Goal: Find specific page/section: Find specific page/section

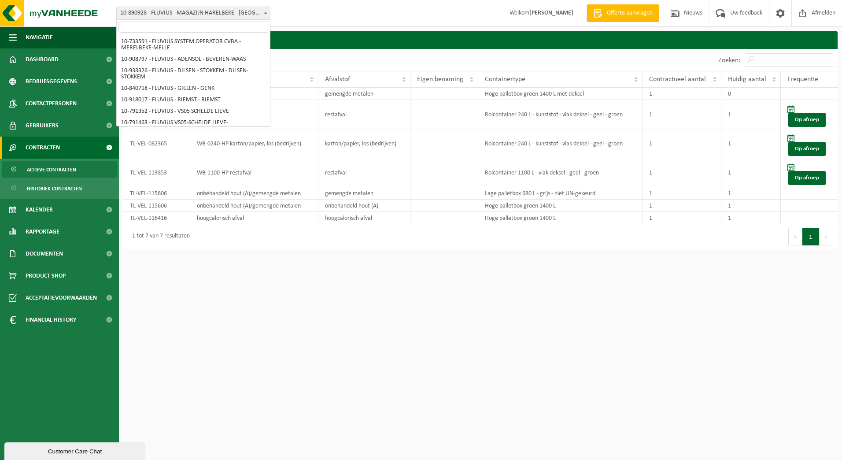
scroll to position [4748, 0]
click at [222, 27] on input "search" at bounding box center [193, 27] width 150 height 11
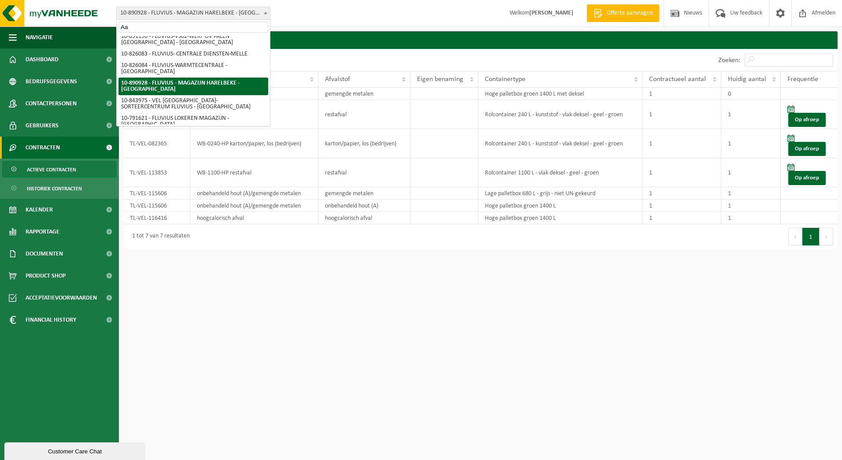
scroll to position [0, 0]
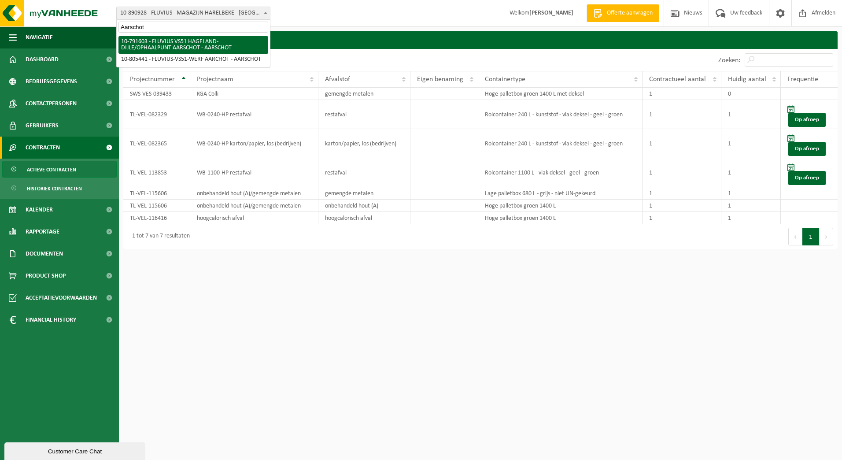
type input "Aarschot"
select select "30270"
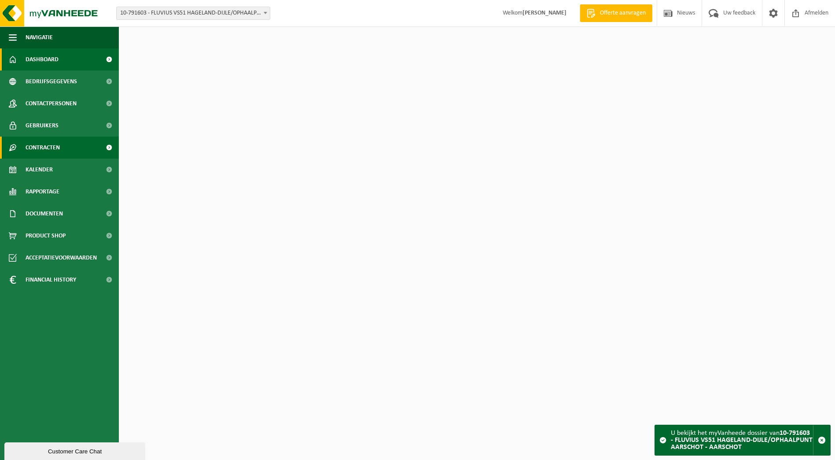
click at [51, 150] on span "Contracten" at bounding box center [43, 148] width 34 height 22
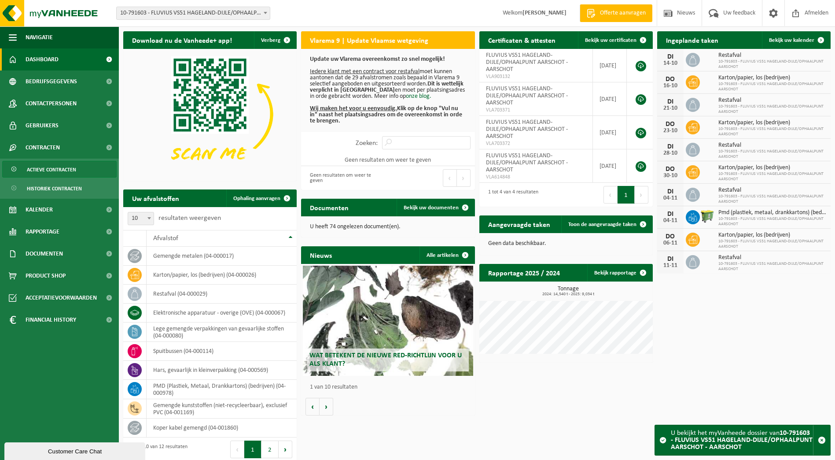
click at [49, 166] on span "Actieve contracten" at bounding box center [51, 169] width 49 height 17
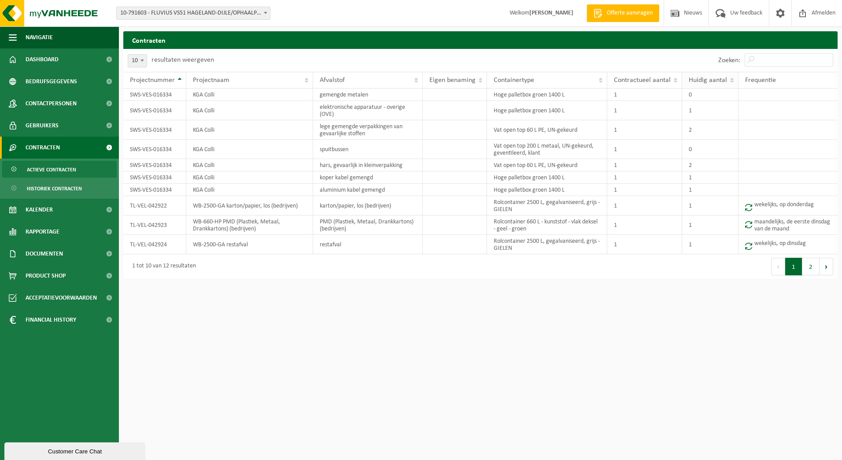
click at [697, 81] on span "Huidig aantal" at bounding box center [708, 80] width 38 height 7
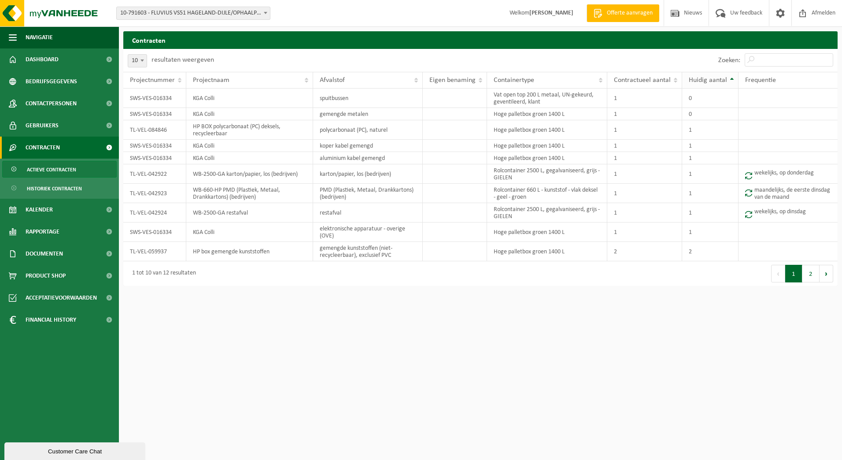
click at [697, 81] on span "Huidig aantal" at bounding box center [708, 80] width 38 height 7
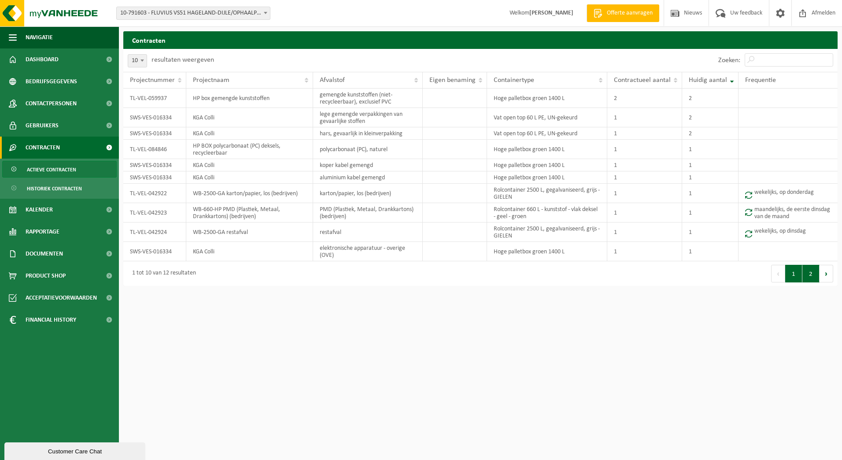
click at [809, 277] on button "2" at bounding box center [810, 274] width 17 height 18
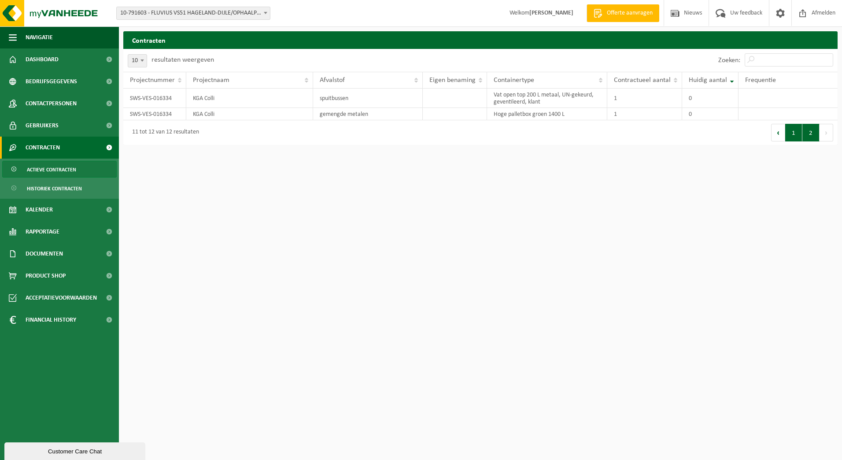
click at [792, 135] on button "1" at bounding box center [793, 133] width 17 height 18
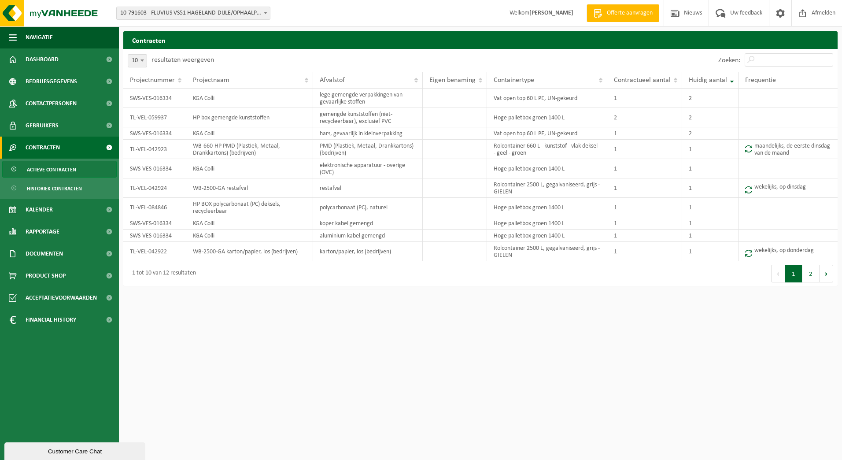
click at [267, 14] on b at bounding box center [266, 13] width 4 height 2
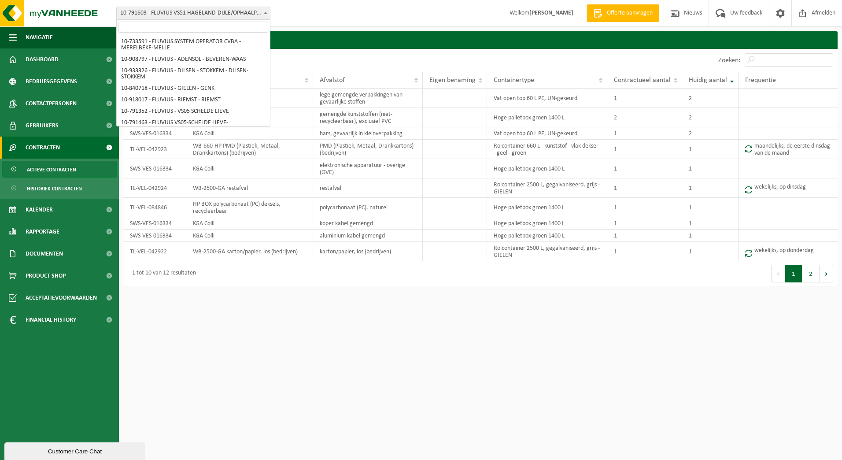
scroll to position [3571, 0]
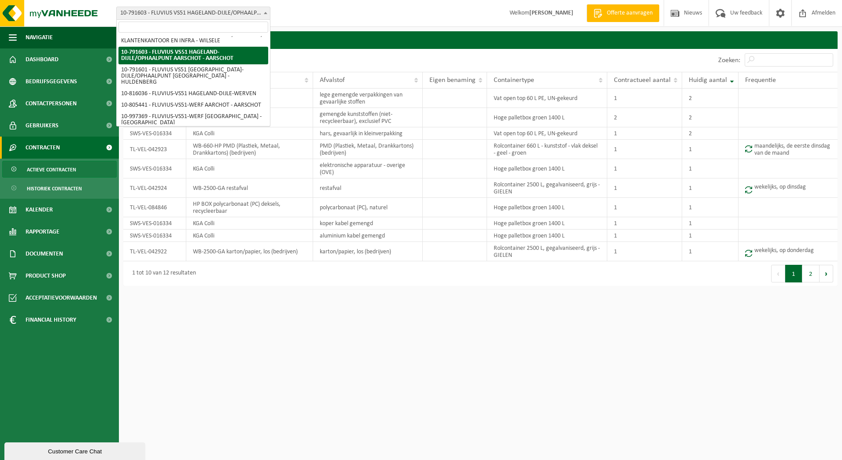
click at [242, 26] on input "search" at bounding box center [193, 27] width 150 height 11
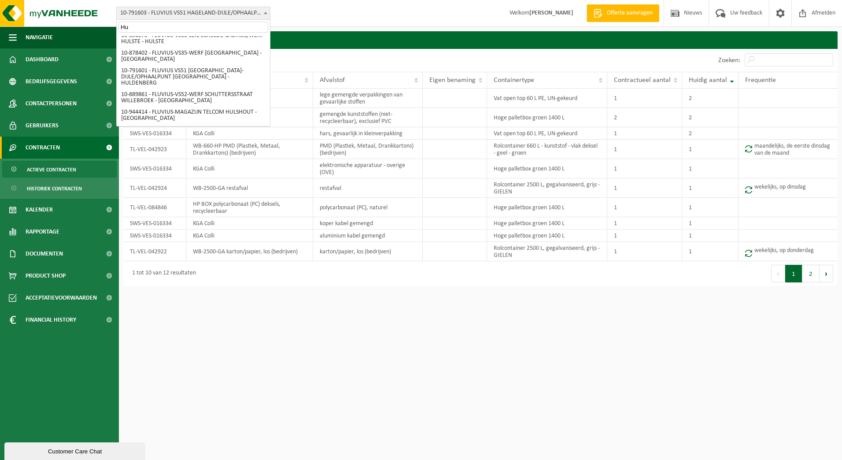
scroll to position [0, 0]
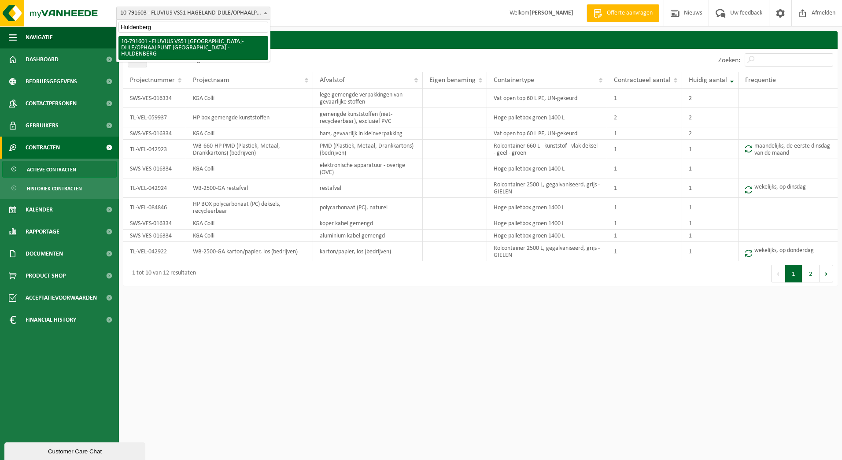
type input "Huldenberg"
select select "30268"
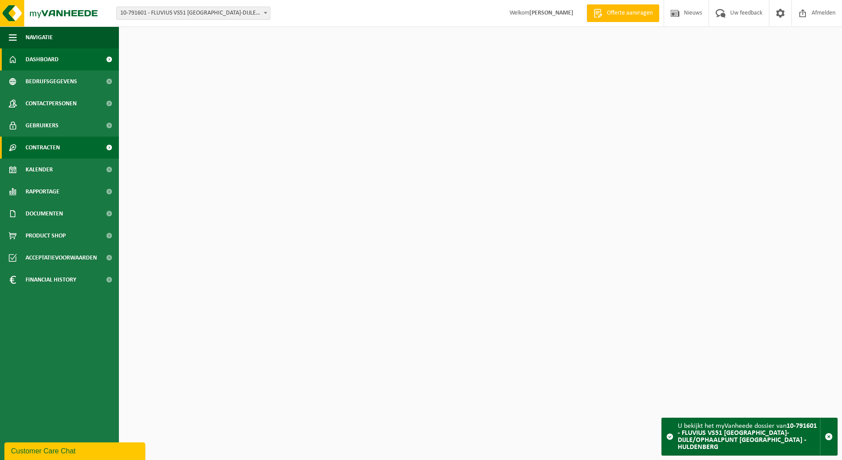
click at [50, 152] on span "Contracten" at bounding box center [43, 148] width 34 height 22
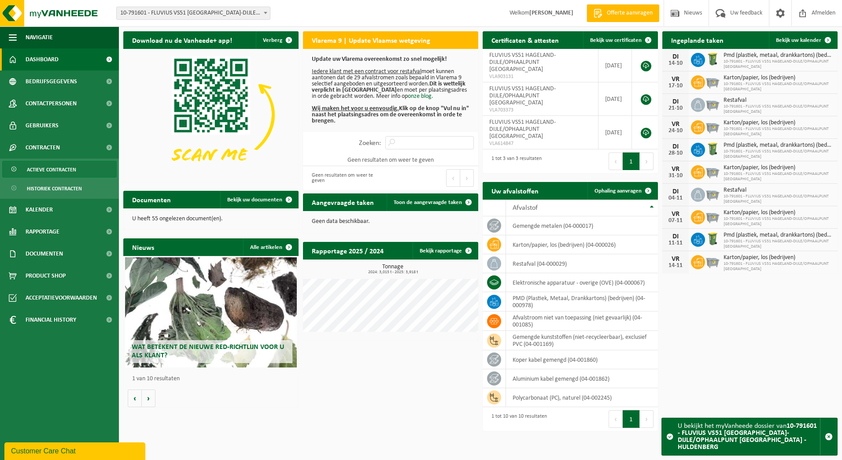
click at [50, 170] on span "Actieve contracten" at bounding box center [51, 169] width 49 height 17
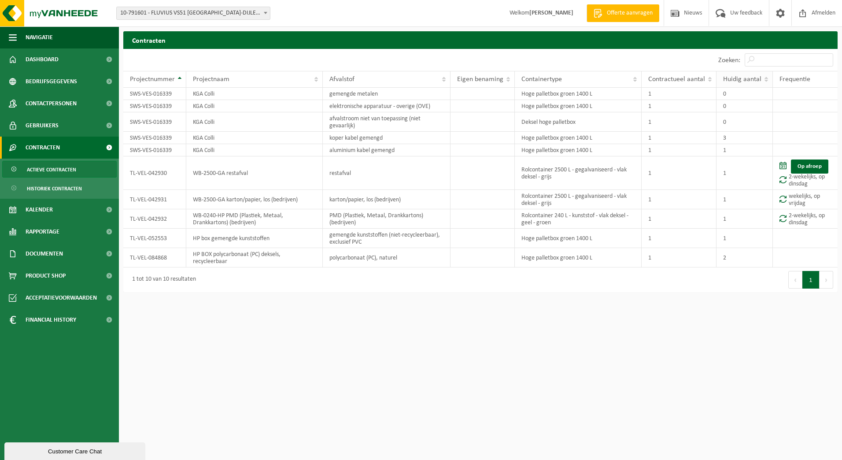
click at [735, 85] on th "Huidig aantal" at bounding box center [745, 79] width 56 height 17
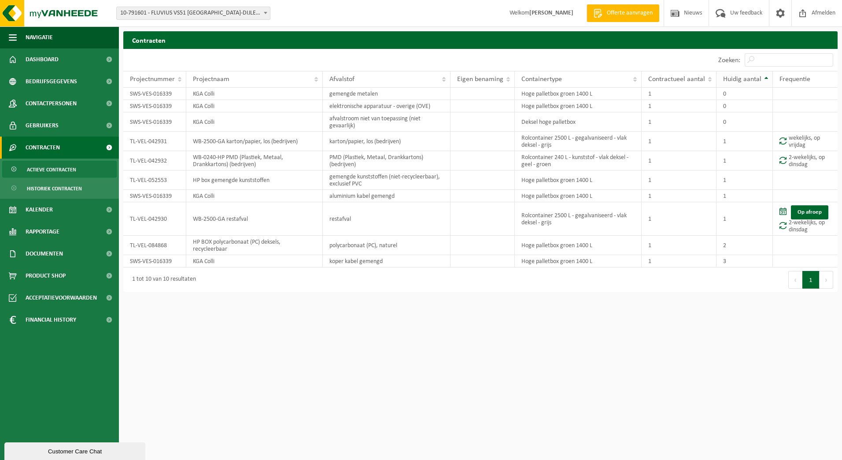
click at [735, 81] on span "Huidig aantal" at bounding box center [742, 79] width 38 height 7
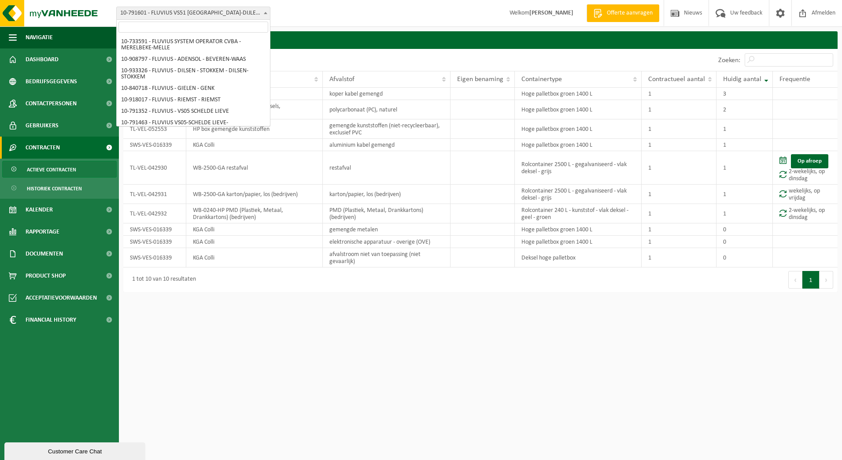
click at [257, 18] on span "10-791601 - FLUVIUS VS51 [GEOGRAPHIC_DATA]-DIJLE/OPHAALPUNT [GEOGRAPHIC_DATA] -…" at bounding box center [193, 13] width 153 height 12
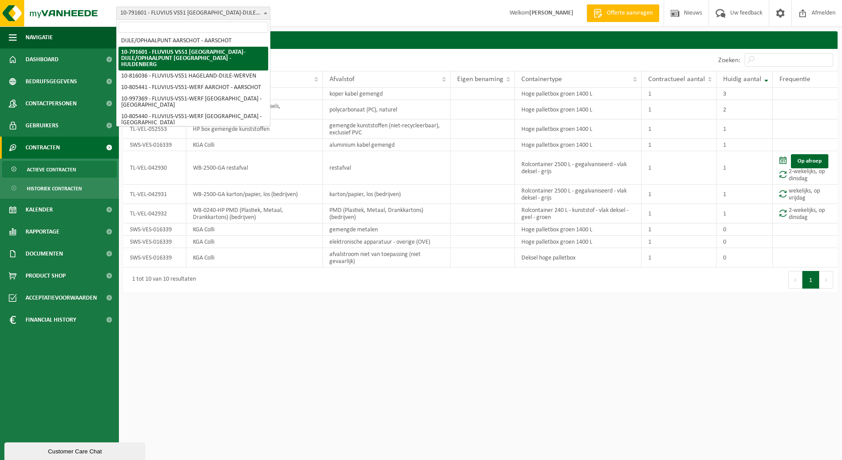
click at [248, 25] on input "search" at bounding box center [193, 27] width 150 height 11
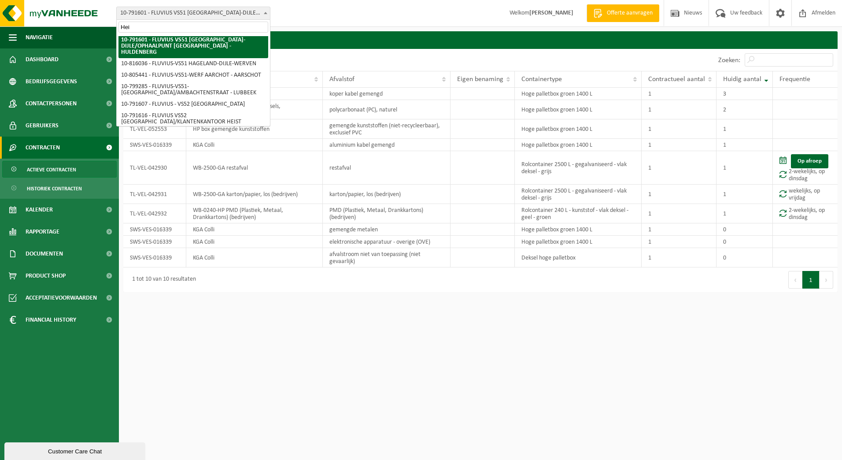
scroll to position [0, 0]
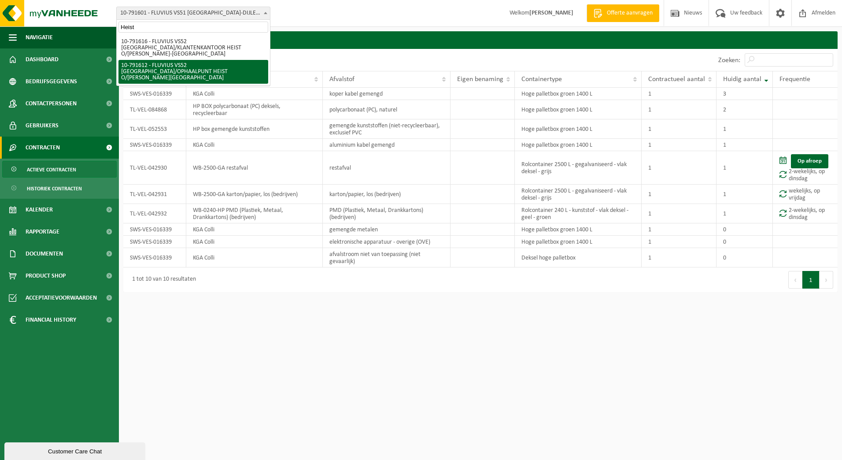
type input "Heist"
select select "30275"
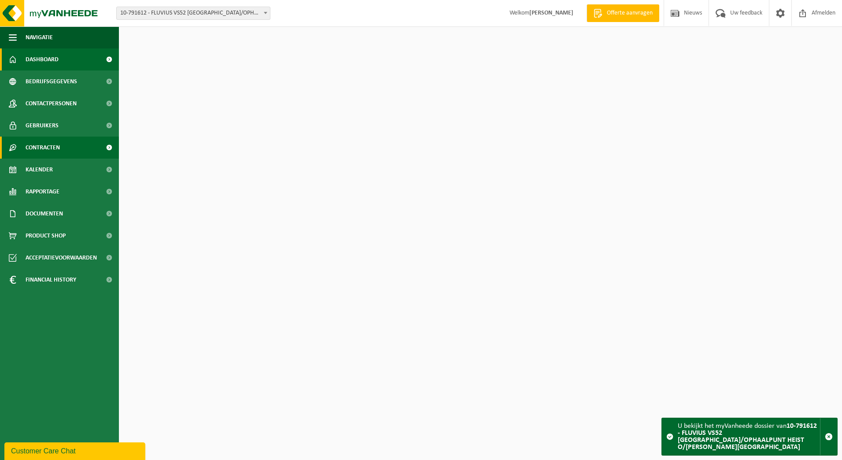
click at [37, 147] on span "Contracten" at bounding box center [43, 148] width 34 height 22
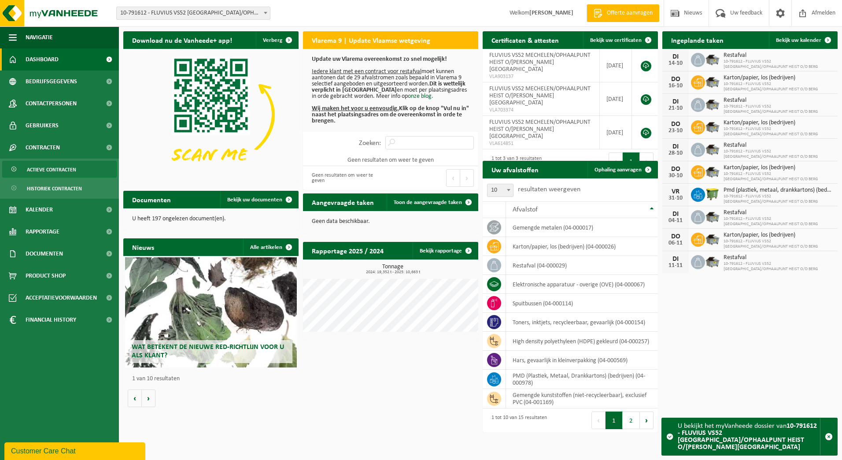
click at [35, 165] on span "Actieve contracten" at bounding box center [51, 169] width 49 height 17
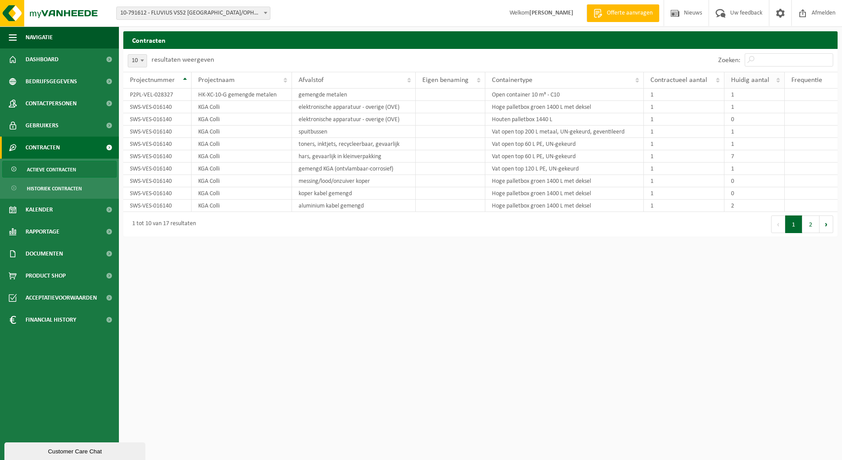
click at [749, 79] on span "Huidig aantal" at bounding box center [750, 80] width 38 height 7
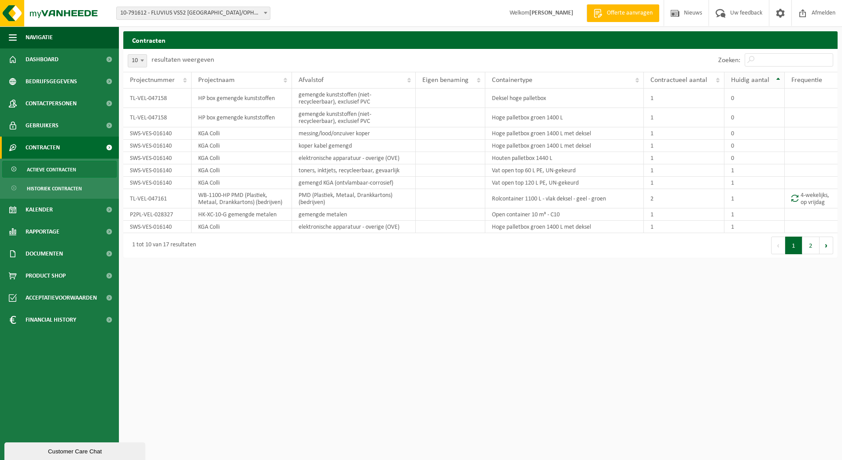
click at [749, 79] on span "Huidig aantal" at bounding box center [750, 80] width 38 height 7
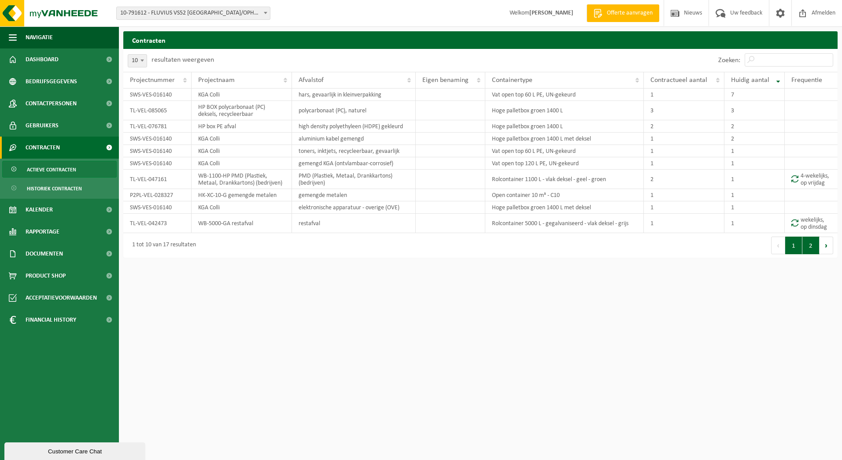
click at [809, 244] on button "2" at bounding box center [810, 245] width 17 height 18
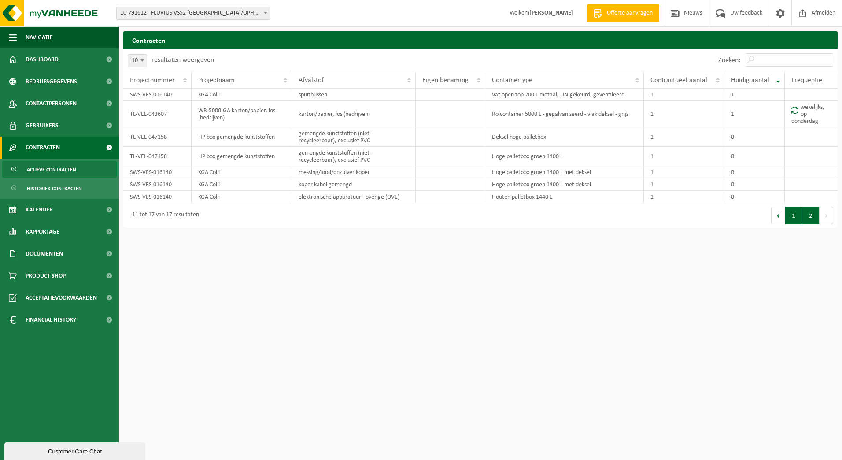
click at [789, 215] on button "1" at bounding box center [793, 216] width 17 height 18
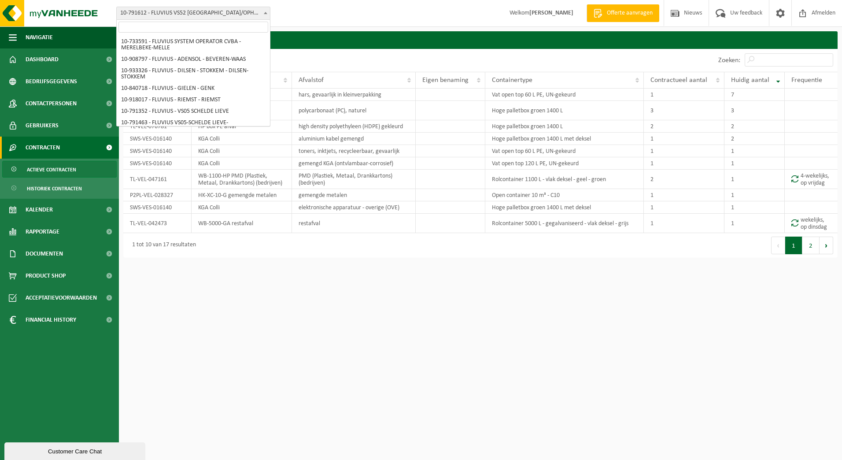
click at [269, 11] on span at bounding box center [265, 12] width 9 height 11
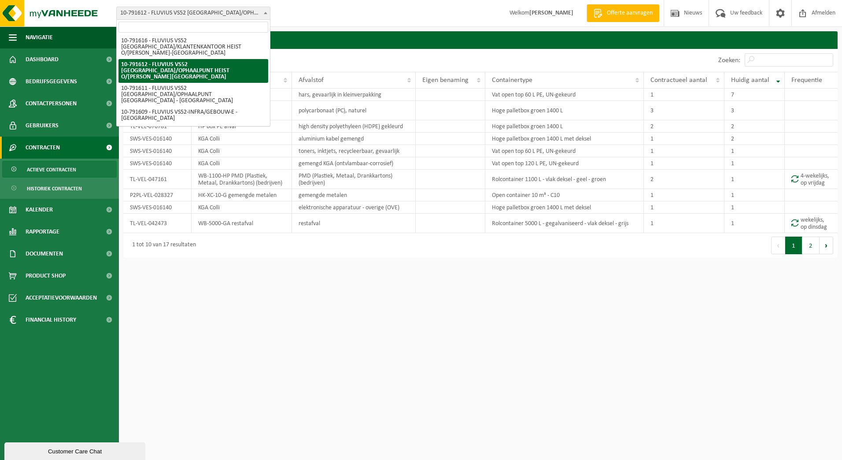
click at [236, 25] on input "search" at bounding box center [193, 27] width 150 height 11
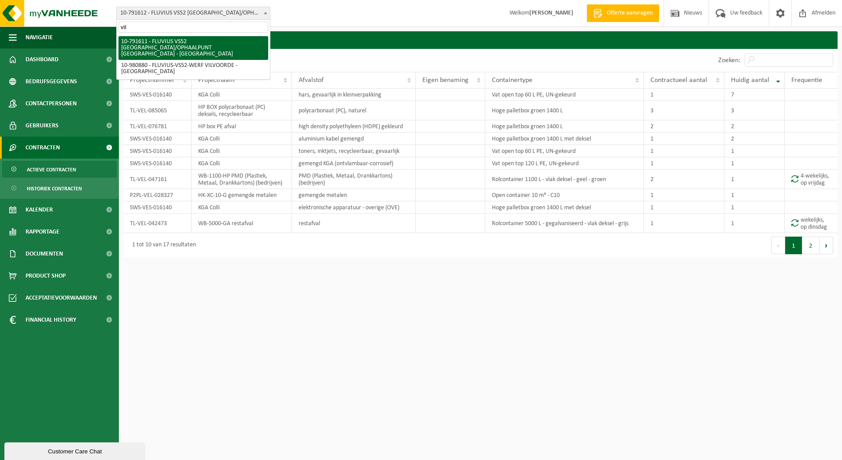
scroll to position [0, 0]
type input "vilvoorde"
select select "30274"
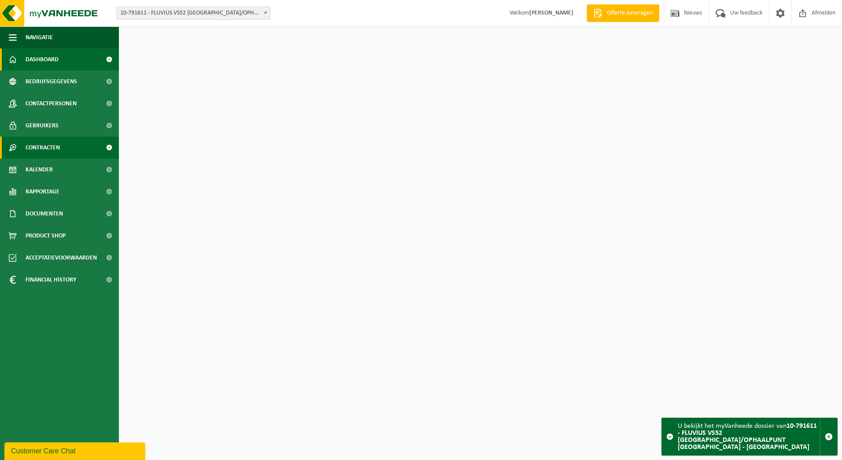
click at [52, 151] on span "Contracten" at bounding box center [43, 148] width 34 height 22
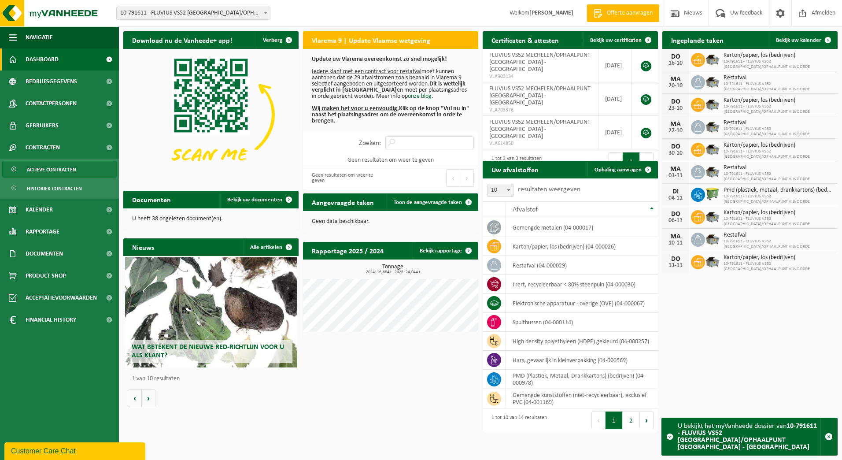
click at [50, 162] on span "Actieve contracten" at bounding box center [51, 169] width 49 height 17
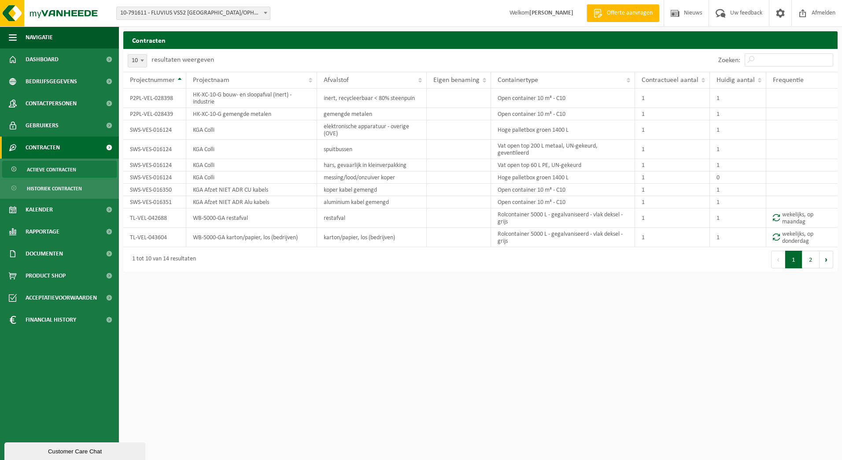
click at [54, 172] on span "Actieve contracten" at bounding box center [51, 169] width 49 height 17
click at [747, 85] on th "Huidig aantal" at bounding box center [738, 80] width 56 height 17
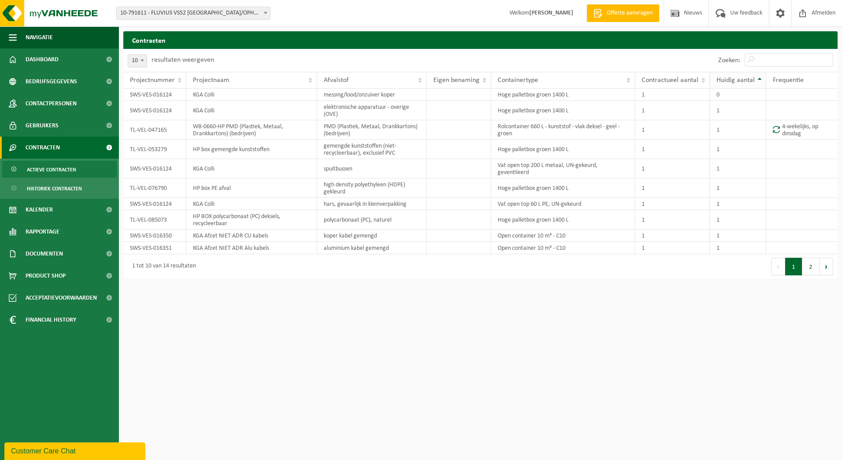
click at [747, 85] on th "Huidig aantal" at bounding box center [738, 80] width 56 height 17
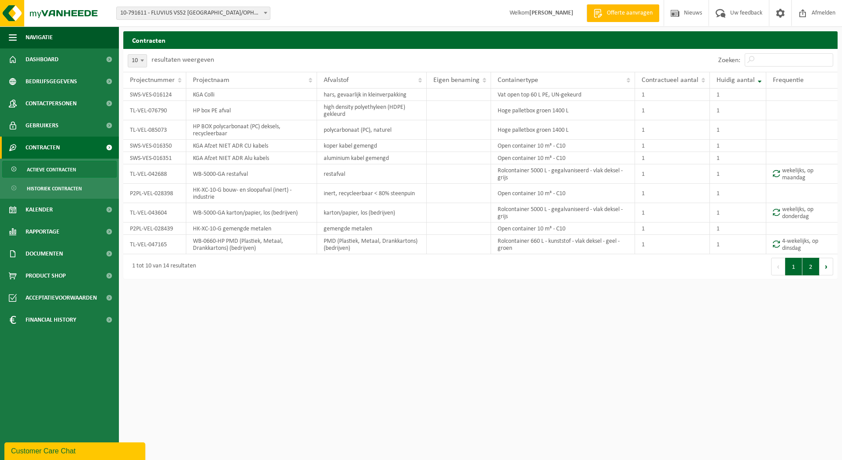
click at [813, 267] on button "2" at bounding box center [810, 267] width 17 height 18
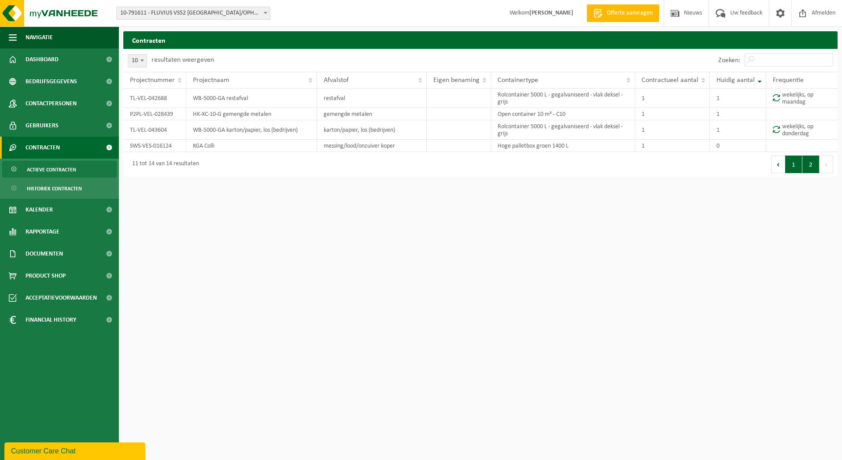
click at [789, 165] on button "1" at bounding box center [793, 164] width 17 height 18
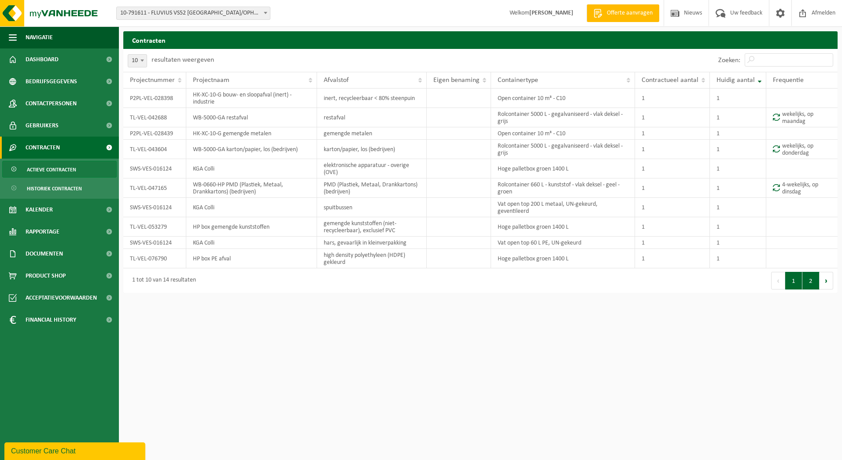
click at [809, 280] on button "2" at bounding box center [810, 281] width 17 height 18
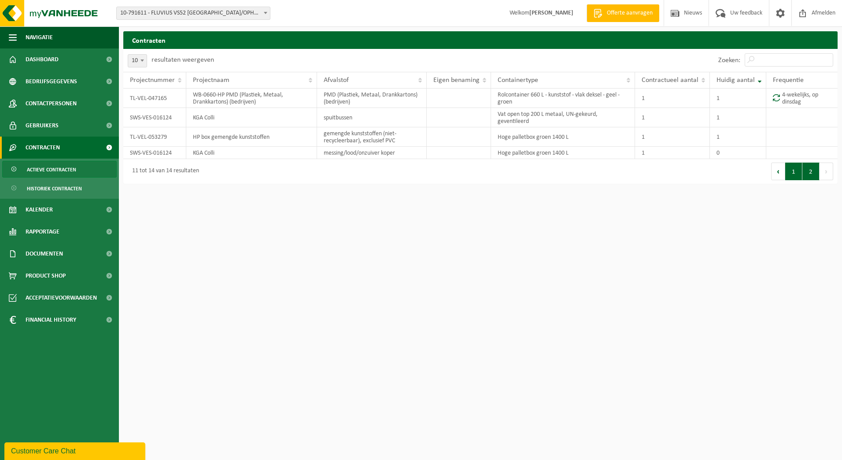
click at [787, 170] on button "1" at bounding box center [793, 172] width 17 height 18
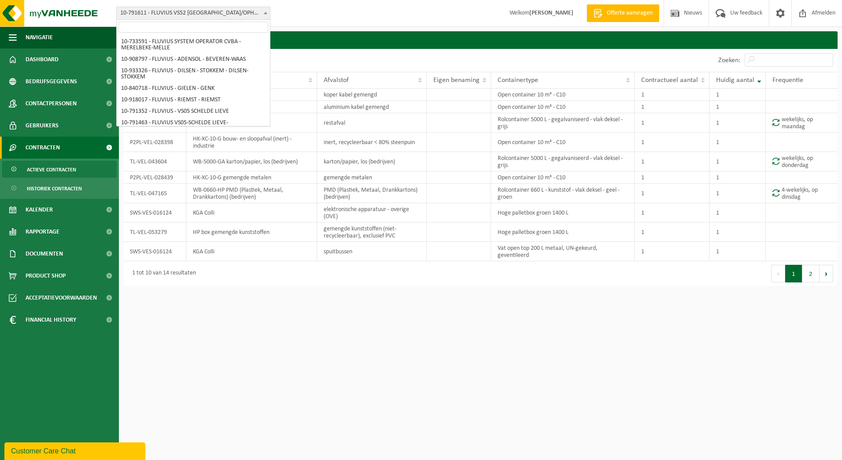
click at [259, 16] on span "10-791611 - FLUVIUS VS52 [GEOGRAPHIC_DATA]/OPHAALPUNT [GEOGRAPHIC_DATA] - [GEOG…" at bounding box center [193, 13] width 153 height 12
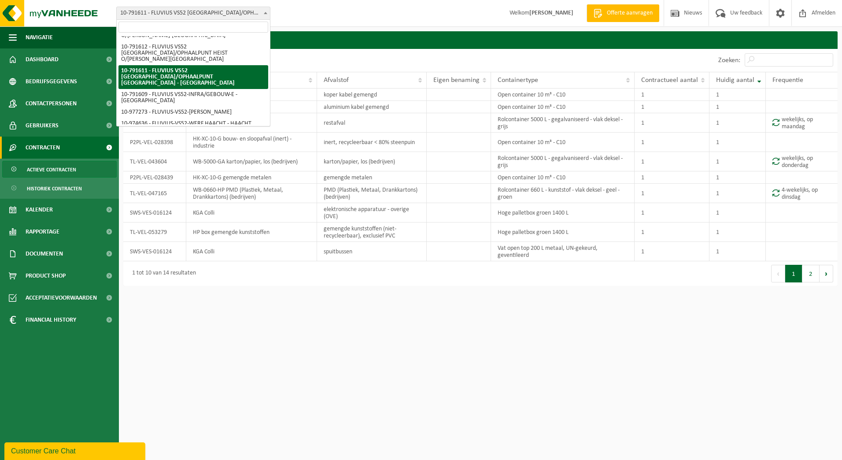
click at [250, 26] on input "search" at bounding box center [193, 27] width 150 height 11
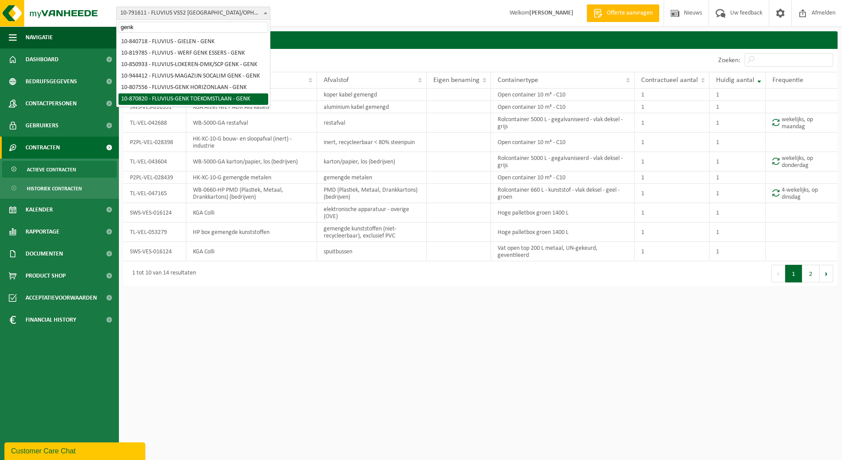
type input "genk"
select select "104887"
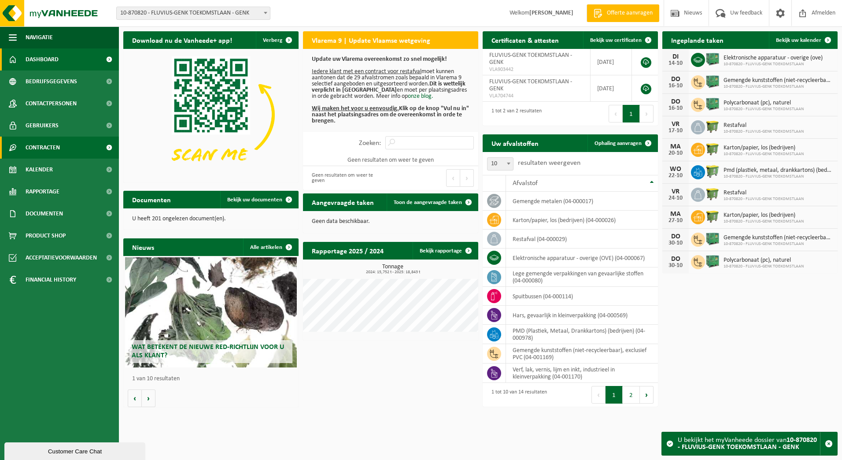
click at [54, 156] on span "Contracten" at bounding box center [43, 148] width 34 height 22
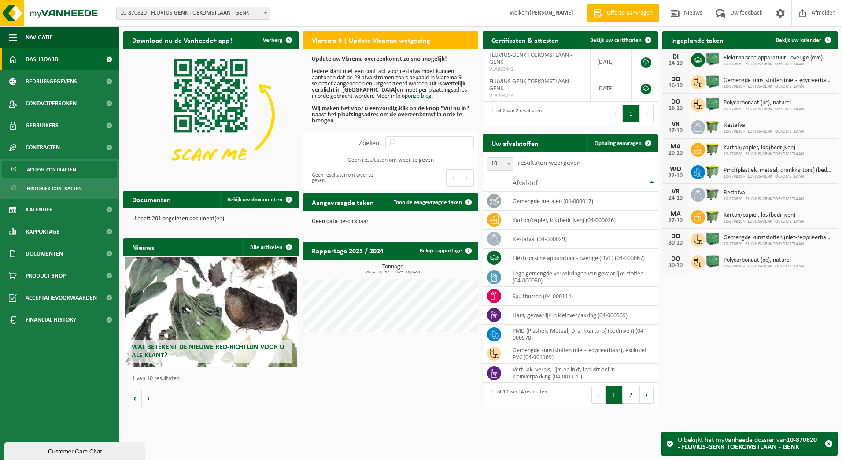
click at [51, 170] on span "Actieve contracten" at bounding box center [51, 169] width 49 height 17
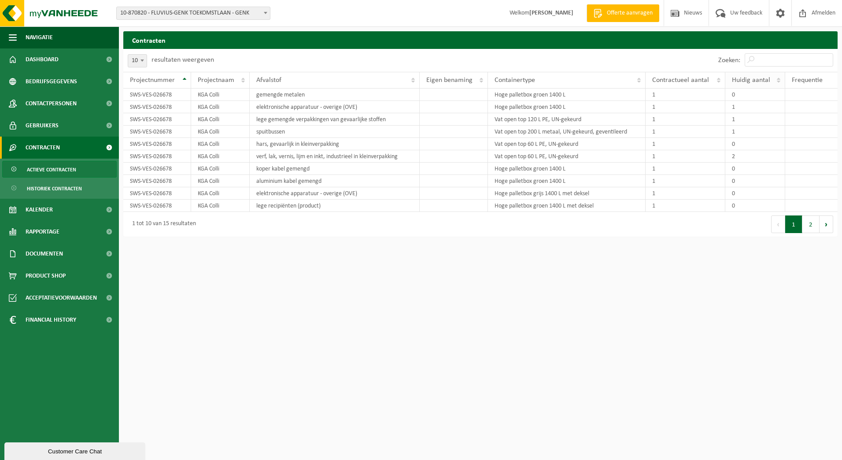
click at [755, 78] on span "Huidig aantal" at bounding box center [751, 80] width 38 height 7
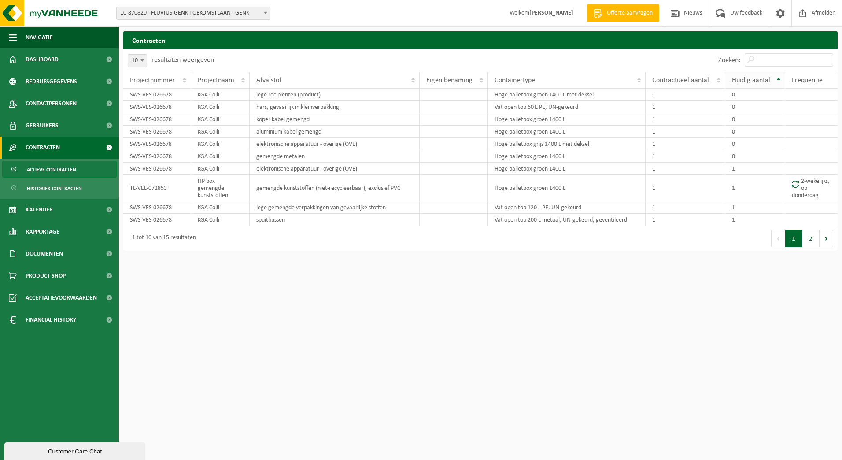
click at [755, 78] on span "Huidig aantal" at bounding box center [751, 80] width 38 height 7
